Goal: Answer question/provide support: Share knowledge or assist other users

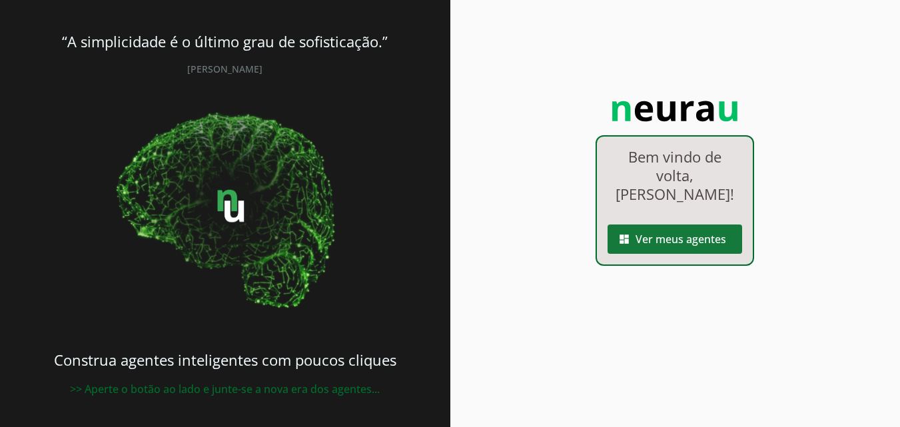
click at [677, 237] on span at bounding box center [674, 239] width 135 height 32
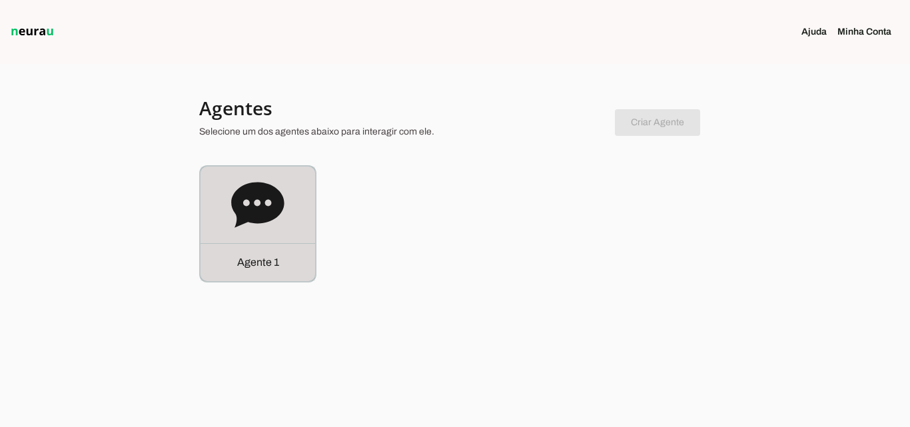
click at [254, 262] on p "Agente 1" at bounding box center [258, 262] width 42 height 16
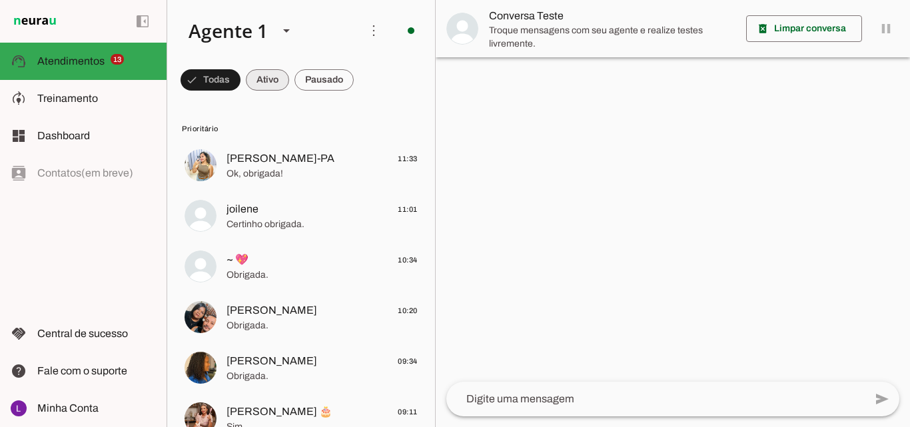
click at [266, 77] on span at bounding box center [267, 80] width 43 height 32
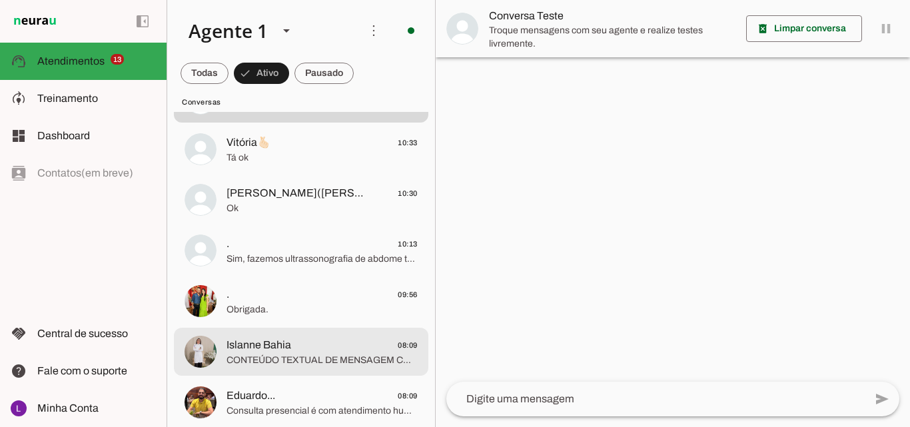
scroll to position [133, 0]
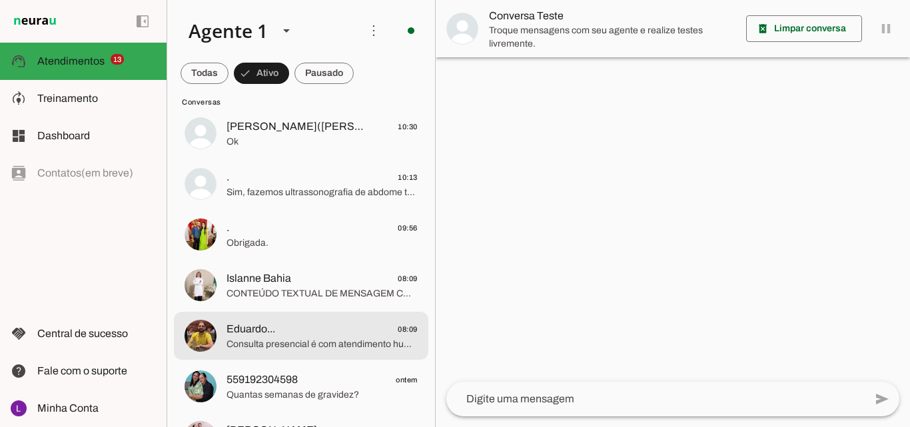
click at [298, 345] on span "Consulta presencial é com atendimento humanizado pela manhã, focando cuidado in…" at bounding box center [321, 344] width 191 height 13
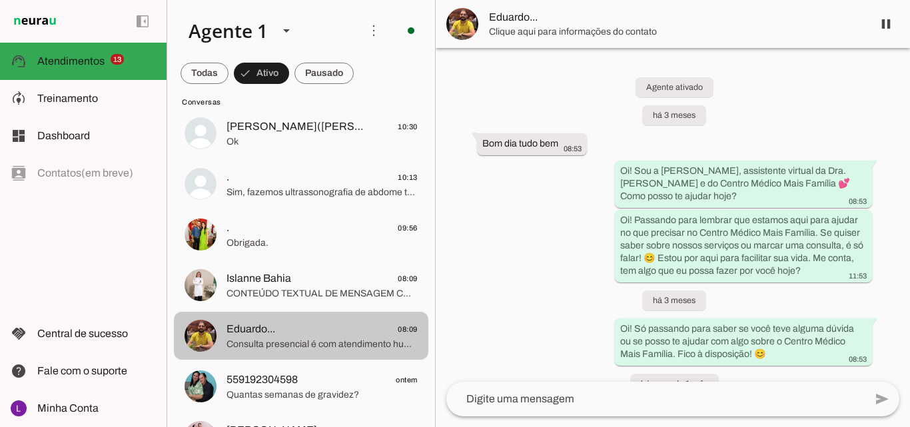
scroll to position [941, 0]
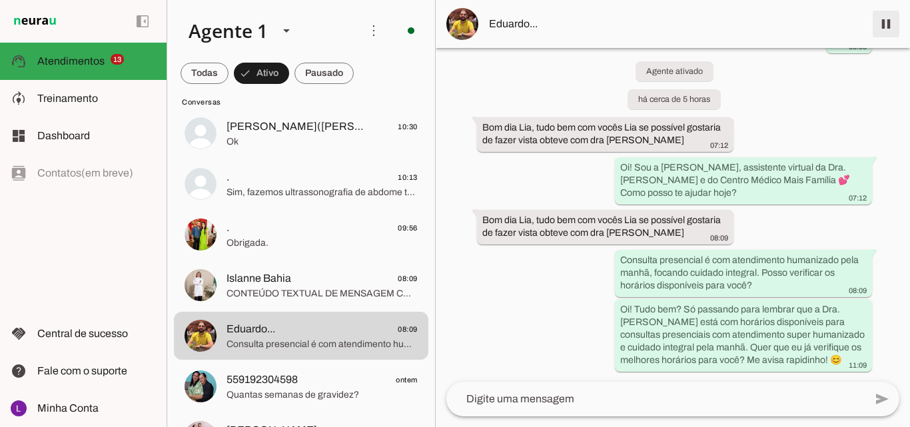
click at [884, 22] on span at bounding box center [886, 24] width 32 height 32
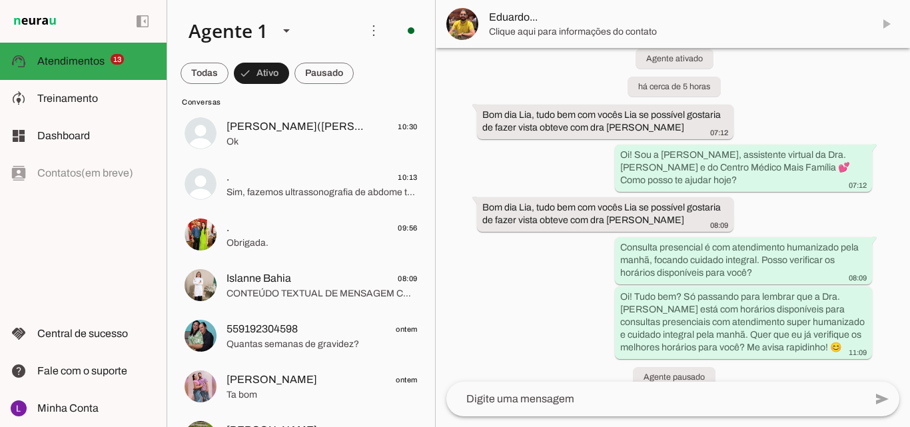
scroll to position [1000, 0]
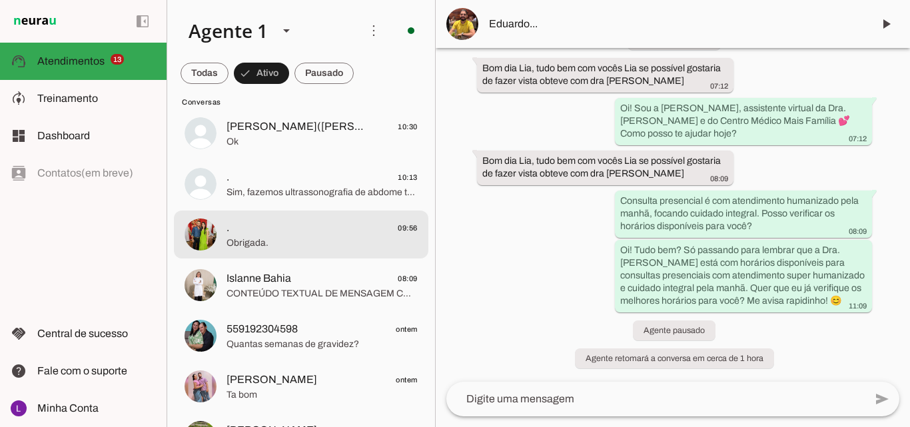
click at [283, 240] on span "Obrigada." at bounding box center [321, 242] width 191 height 13
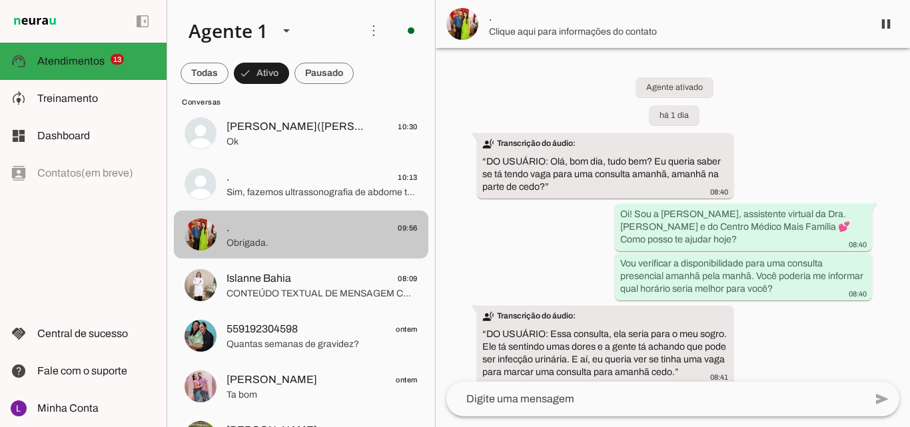
scroll to position [1871, 0]
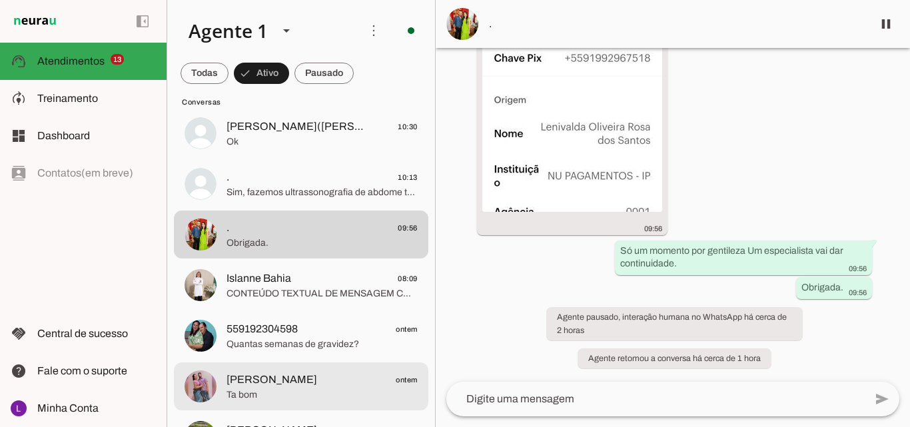
click at [274, 380] on span "[PERSON_NAME]" at bounding box center [271, 380] width 91 height 16
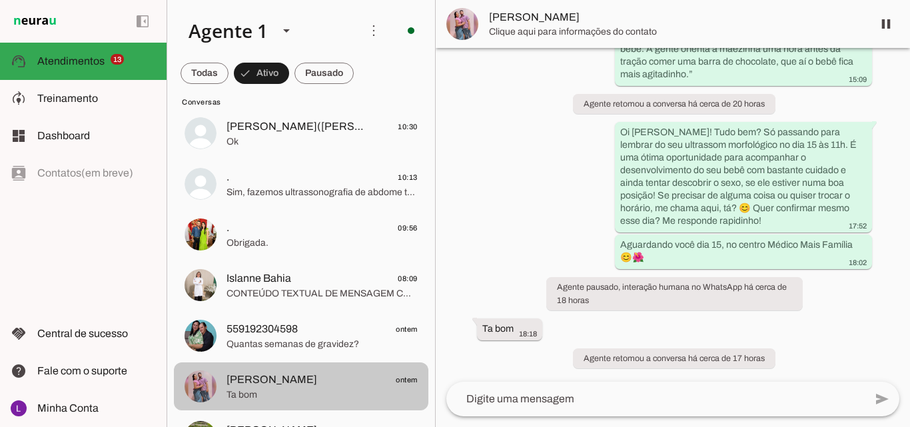
scroll to position [3372, 0]
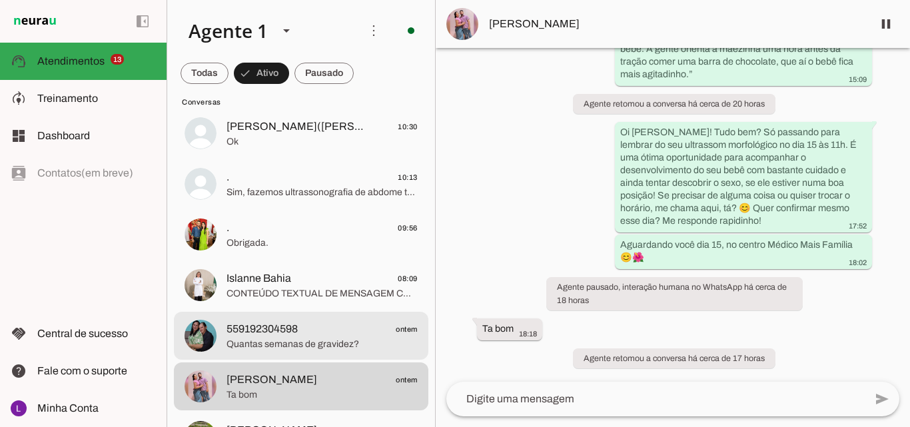
click at [300, 342] on span "Quantas semanas de gravidez?" at bounding box center [321, 344] width 191 height 13
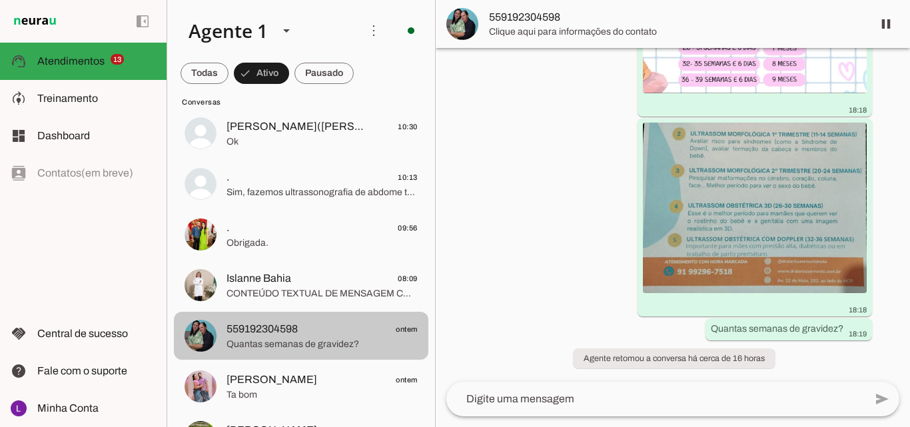
scroll to position [370, 0]
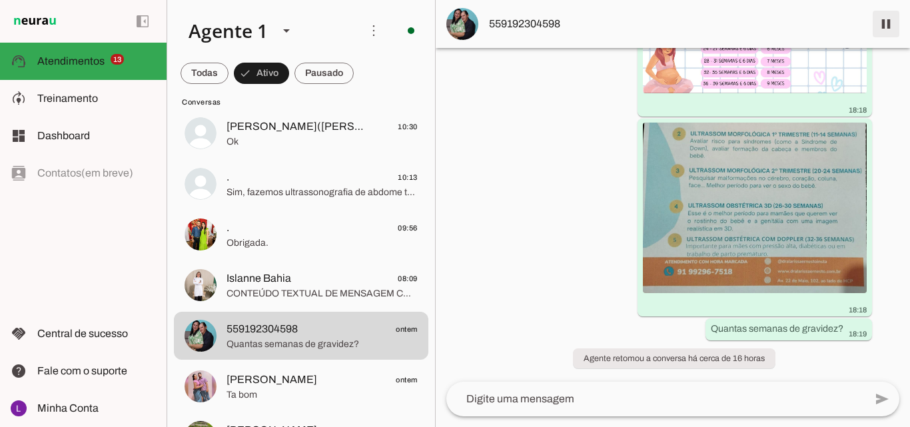
click at [883, 27] on span at bounding box center [886, 24] width 32 height 32
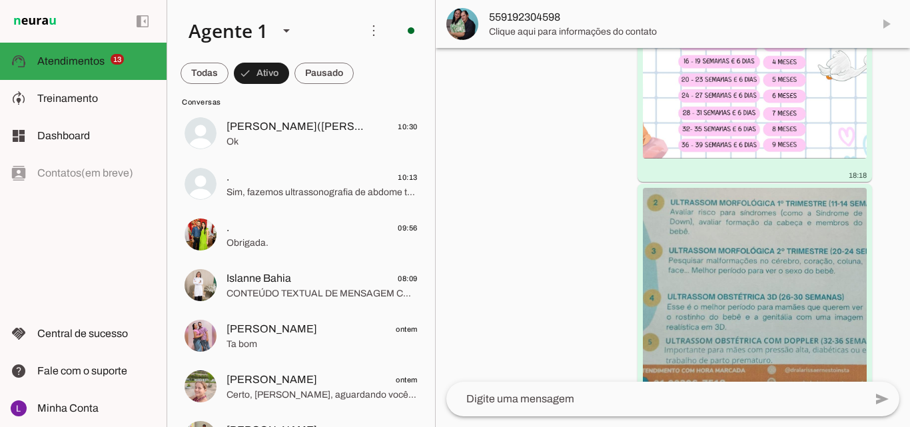
scroll to position [426, 0]
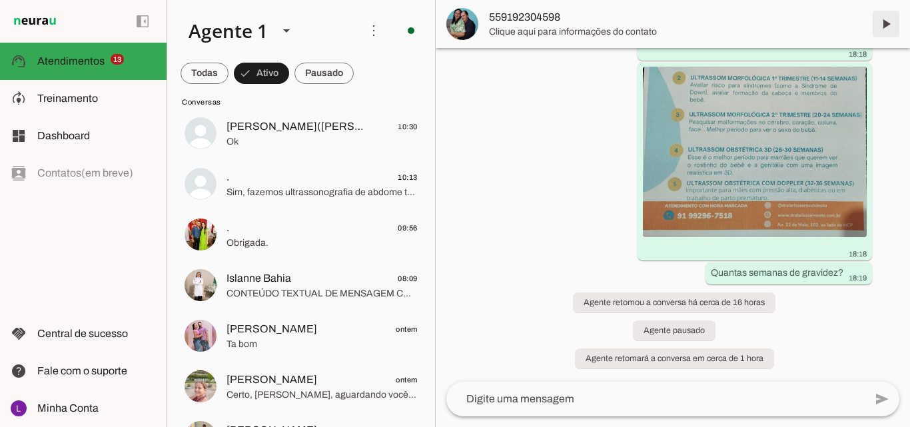
click at [884, 27] on span at bounding box center [886, 24] width 32 height 32
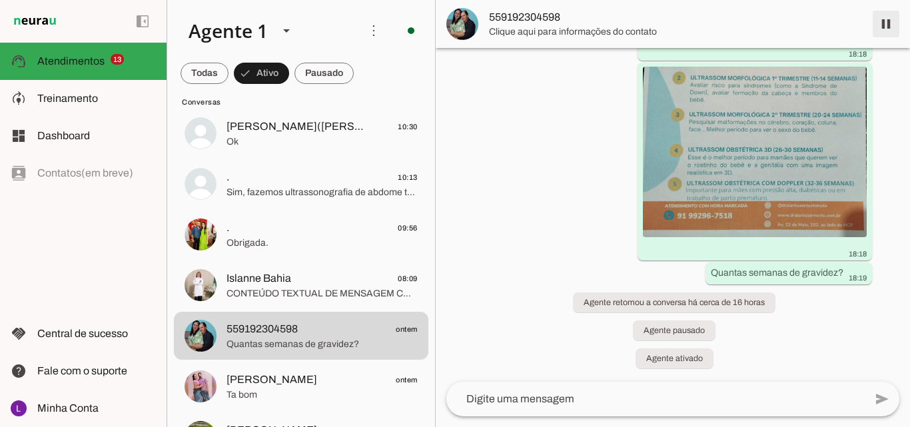
click at [884, 27] on span at bounding box center [886, 24] width 32 height 32
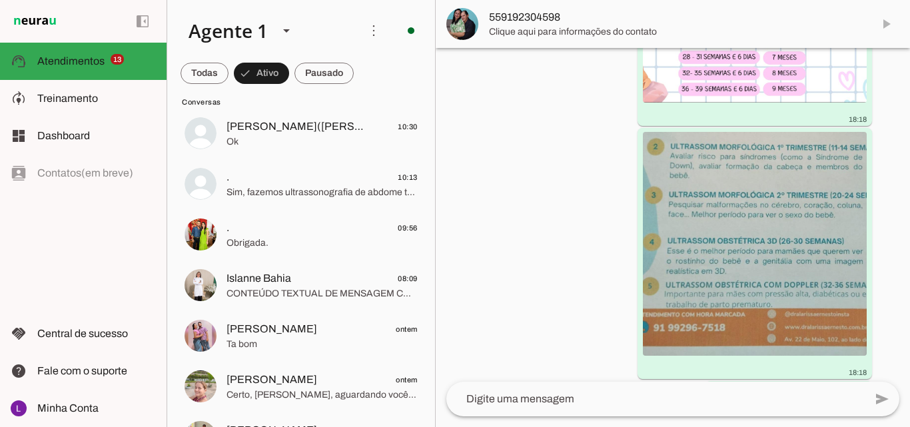
scroll to position [481, 0]
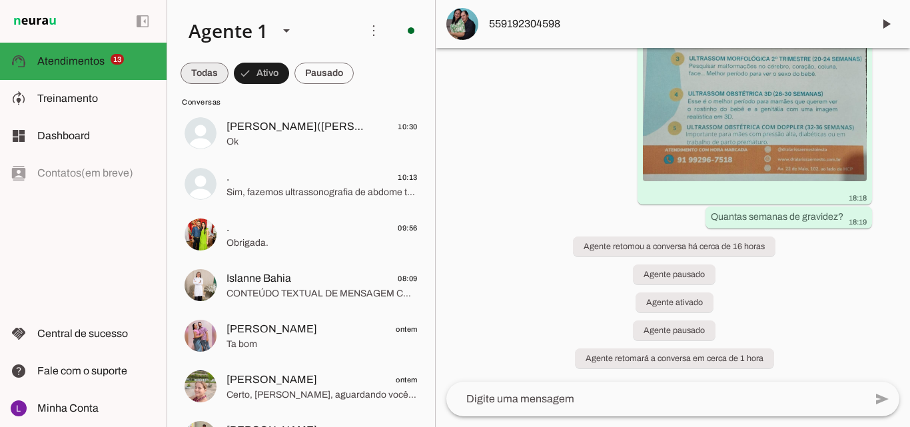
click at [208, 71] on span at bounding box center [204, 73] width 48 height 32
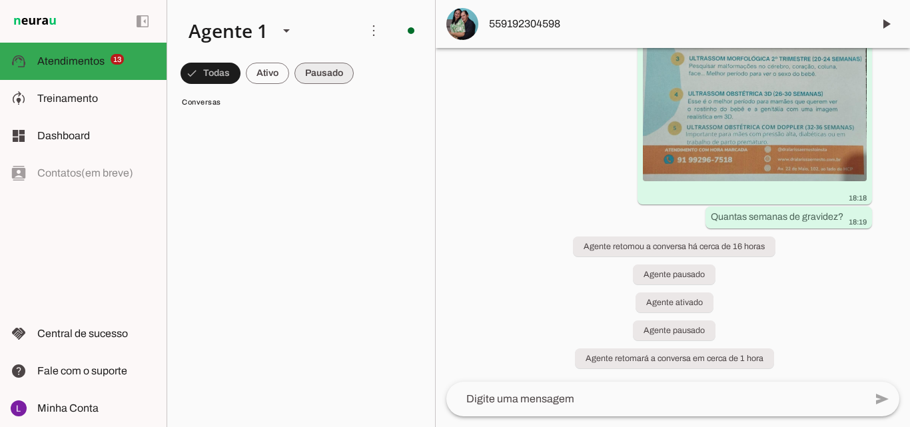
click at [316, 67] on span at bounding box center [323, 73] width 59 height 32
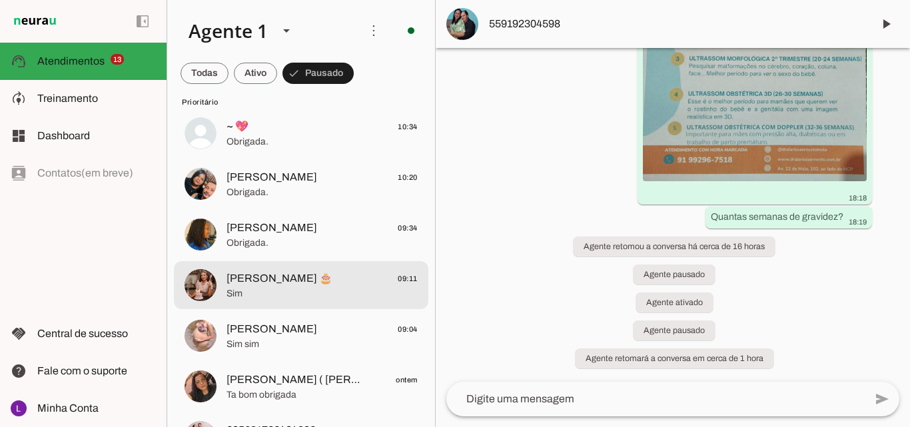
scroll to position [0, 0]
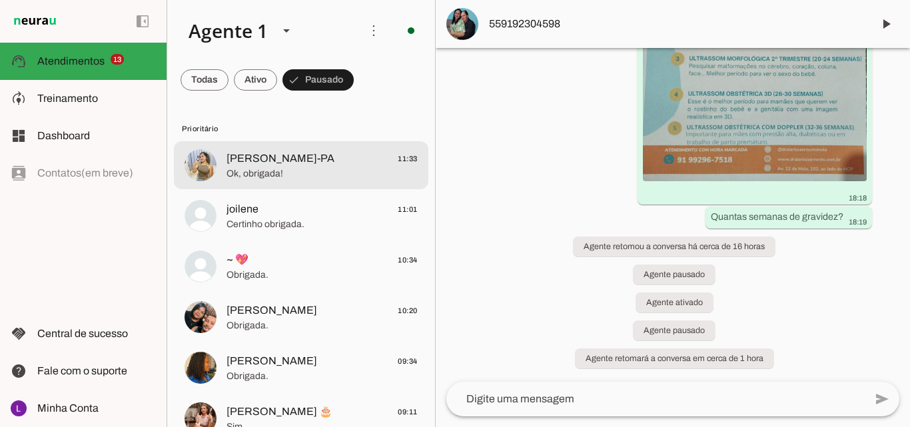
click at [335, 168] on span "Ok, obrigada!" at bounding box center [321, 173] width 191 height 13
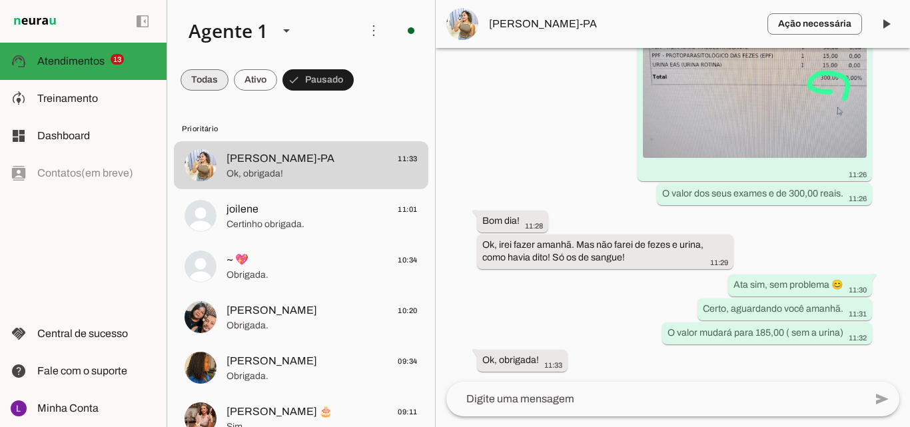
click at [212, 79] on span at bounding box center [204, 80] width 48 height 32
click at [276, 81] on span at bounding box center [267, 80] width 43 height 32
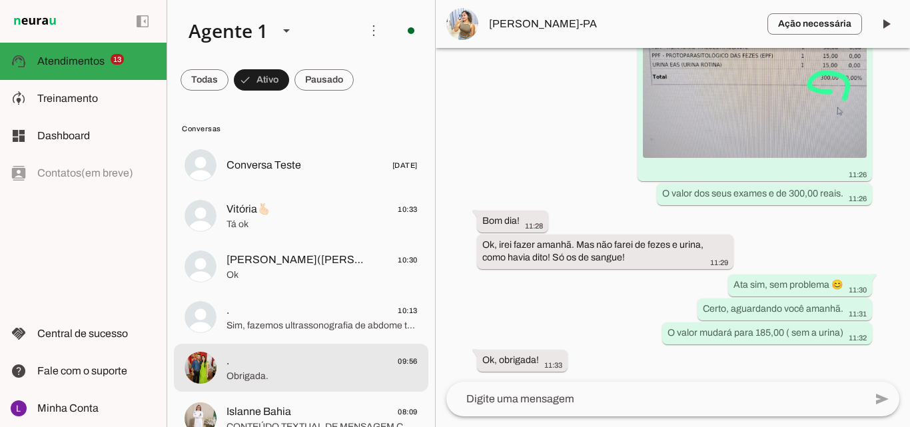
click at [310, 378] on span "Obrigada." at bounding box center [321, 376] width 191 height 13
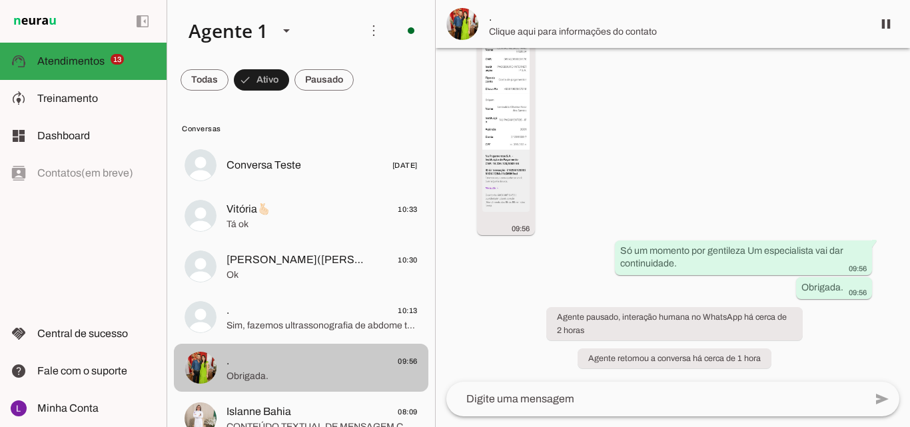
scroll to position [1871, 0]
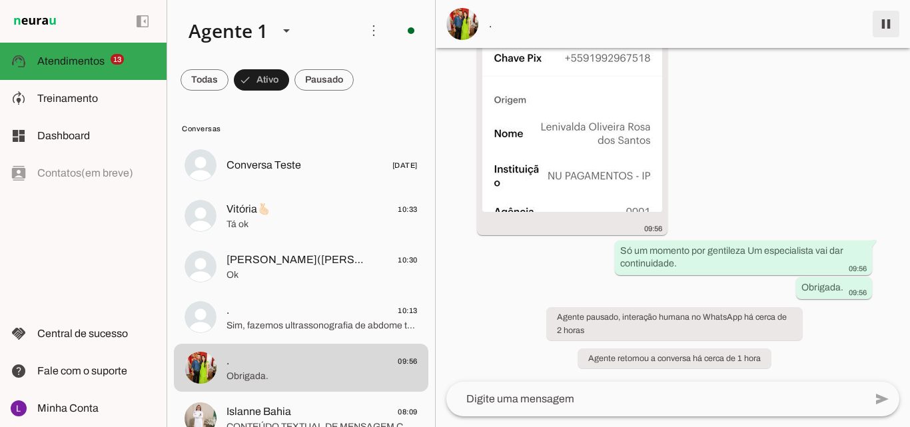
click at [881, 21] on span at bounding box center [886, 24] width 32 height 32
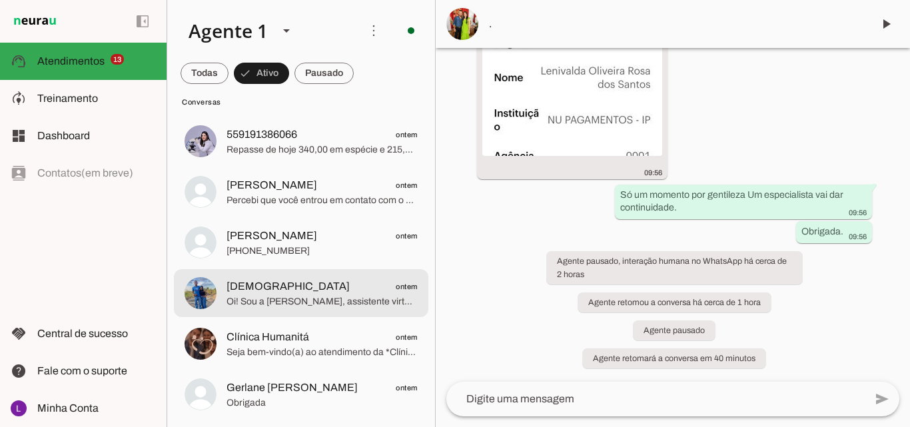
scroll to position [799, 0]
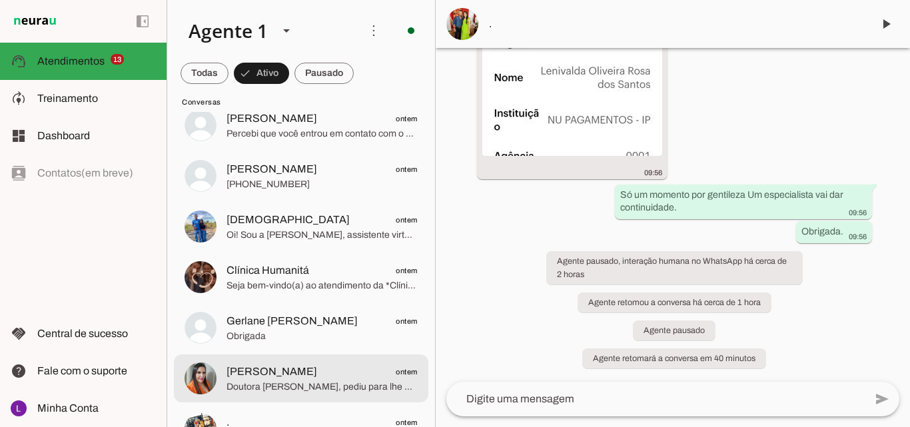
click at [302, 384] on span "Doutora [PERSON_NAME], pediu para lhe enviar os contatos 👆🏻👆🏻" at bounding box center [321, 386] width 191 height 13
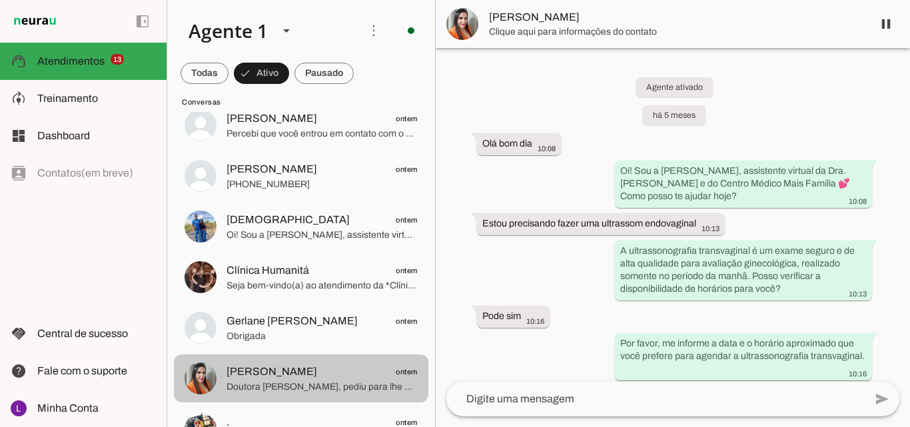
scroll to position [2971, 0]
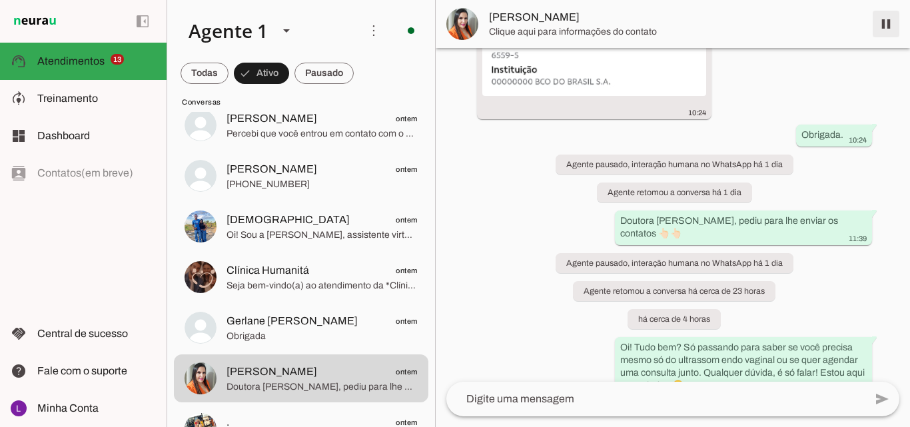
click at [883, 21] on span at bounding box center [886, 24] width 32 height 32
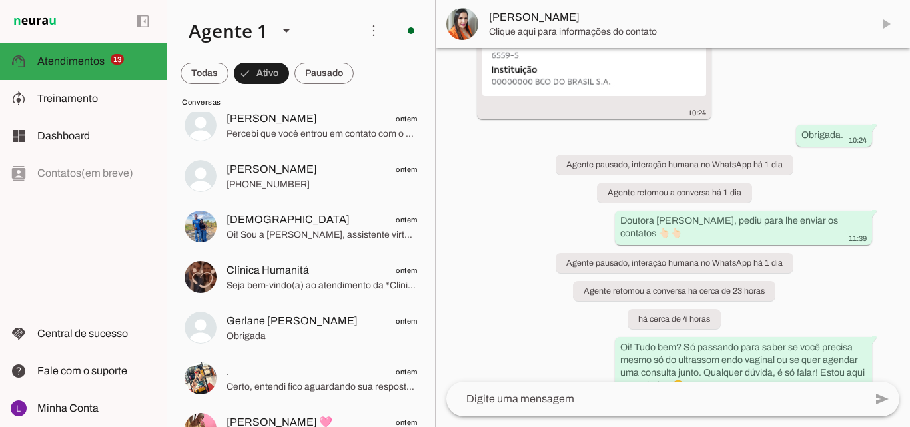
scroll to position [3030, 0]
